Goal: Find contact information: Find contact information

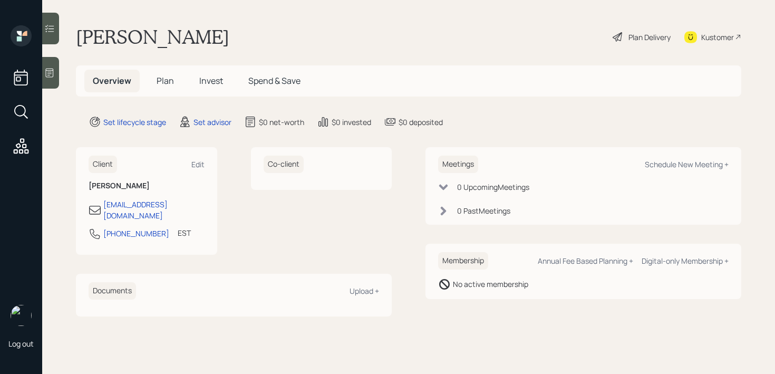
click at [729, 32] on div "Kustomer" at bounding box center [717, 37] width 33 height 11
drag, startPoint x: 150, startPoint y: 222, endPoint x: 102, endPoint y: 223, distance: 48.5
click at [102, 227] on div "[PHONE_NUMBER] EST Currently 2:28 PM" at bounding box center [147, 236] width 116 height 19
copy div "[PHONE_NUMBER]"
